Goal: Ask a question

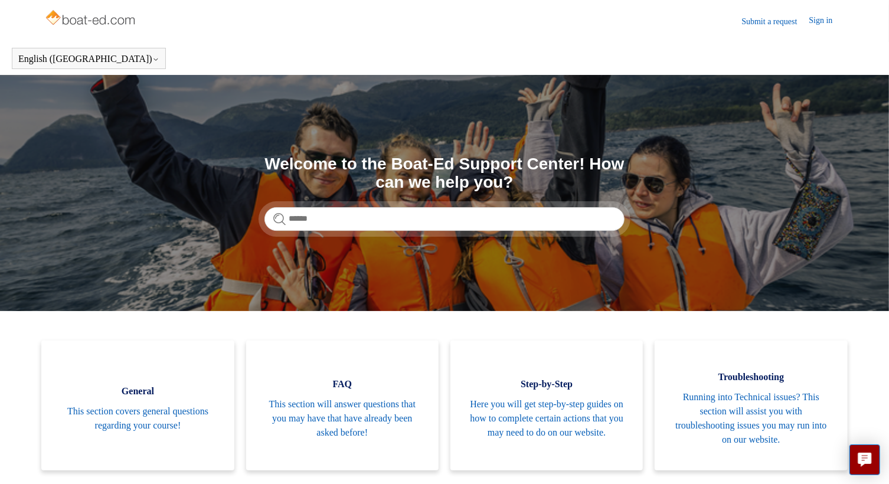
click at [769, 19] on link "Submit a request" at bounding box center [775, 21] width 67 height 12
click at [817, 21] on link "Sign in" at bounding box center [826, 21] width 35 height 14
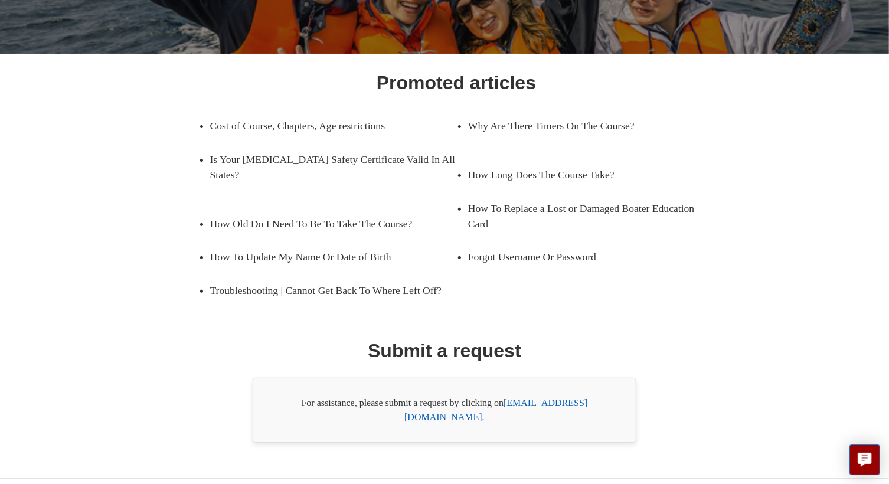
scroll to position [136, 0]
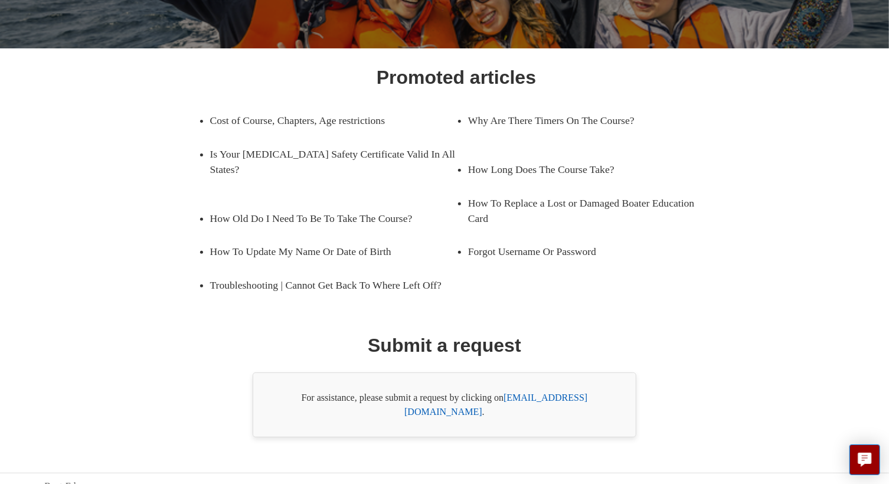
click at [530, 395] on link "[EMAIL_ADDRESS][DOMAIN_NAME]" at bounding box center [495, 404] width 183 height 24
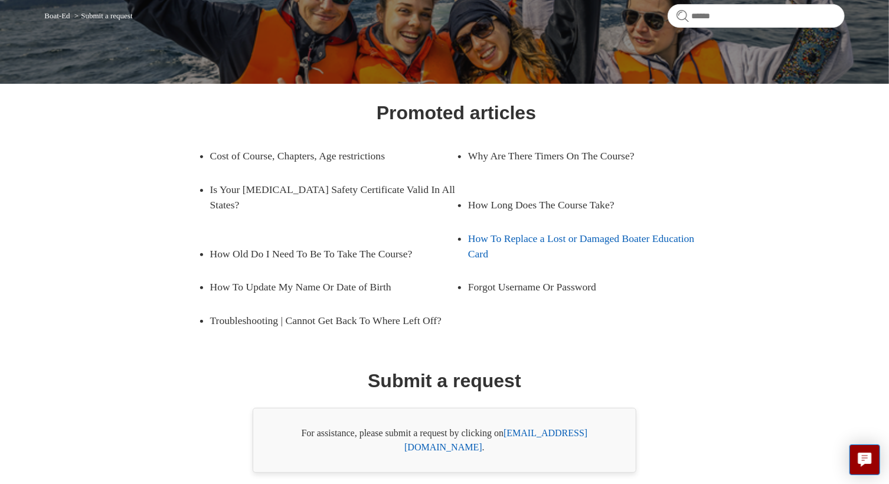
scroll to position [0, 0]
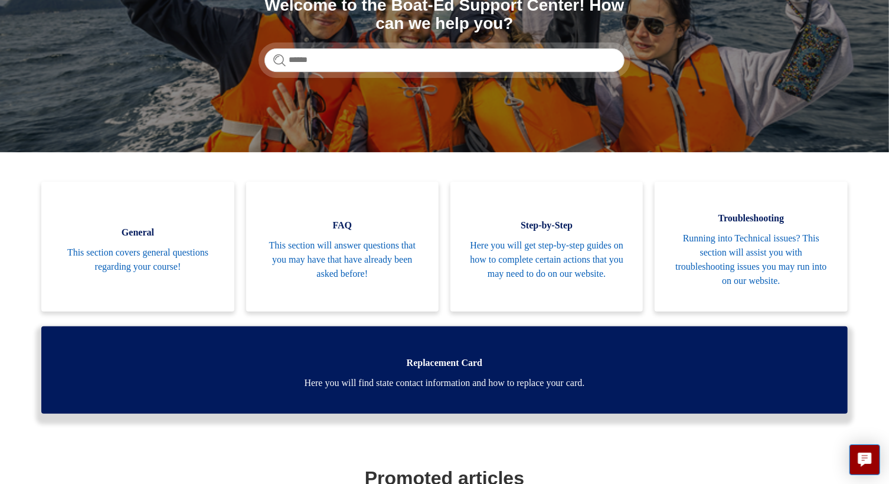
scroll to position [161, 0]
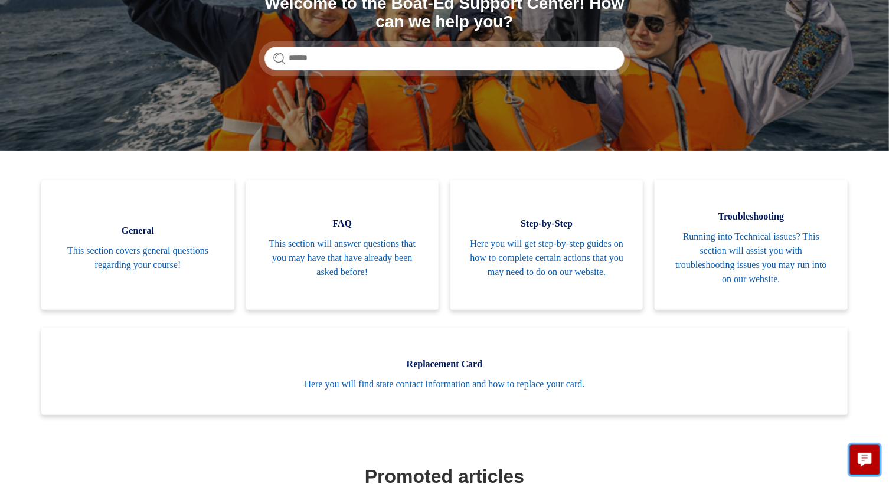
click at [863, 459] on icon "Live chat" at bounding box center [865, 460] width 14 height 14
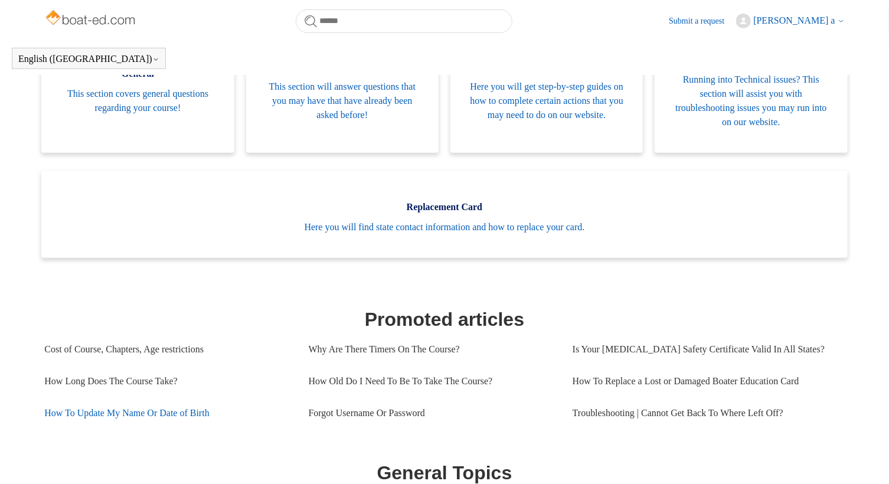
scroll to position [289, 0]
